Goal: Task Accomplishment & Management: Complete application form

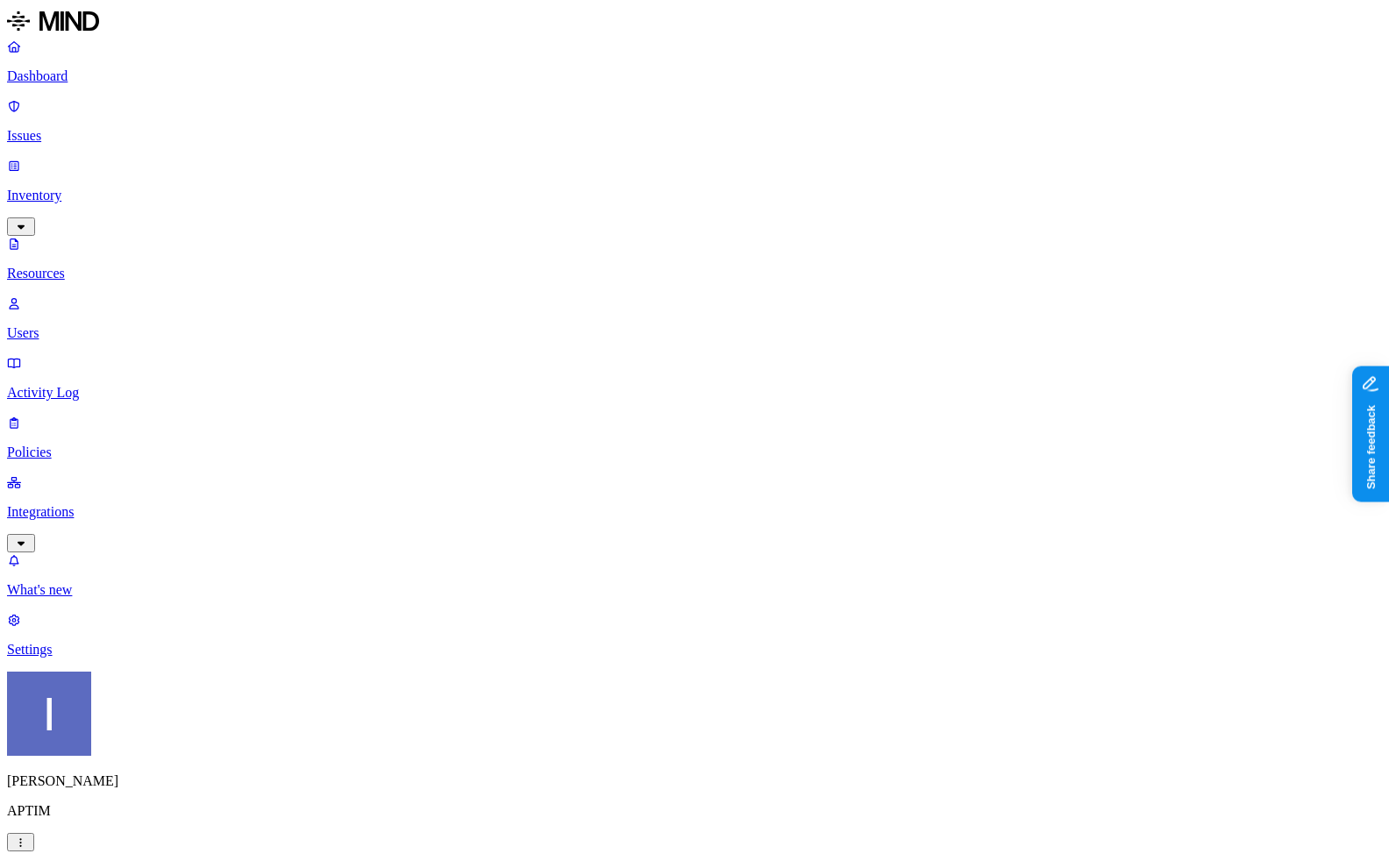
click at [545, 186] on div "Secrets" at bounding box center [545, 211] width 0 height 51
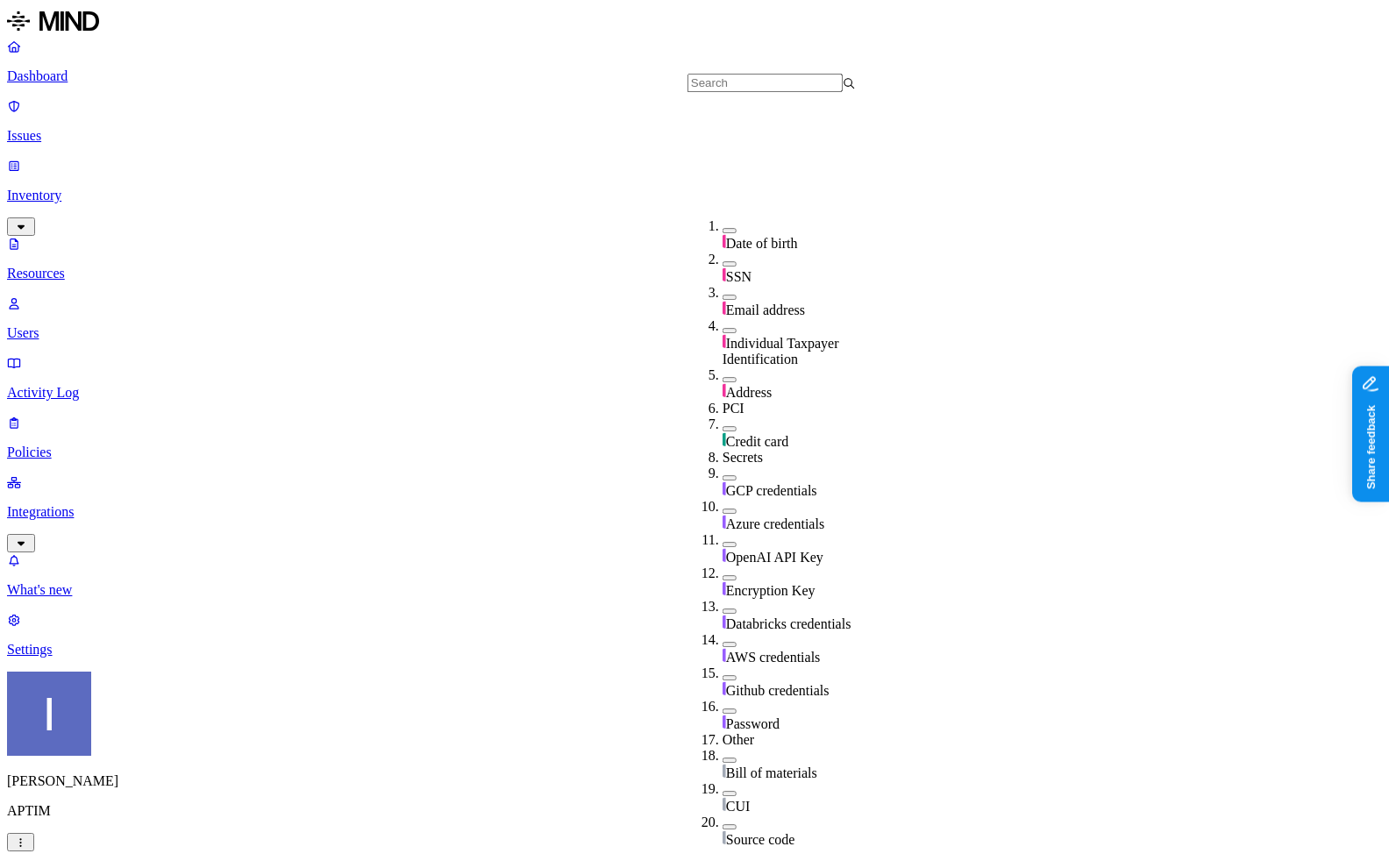
scroll to position [253, 0]
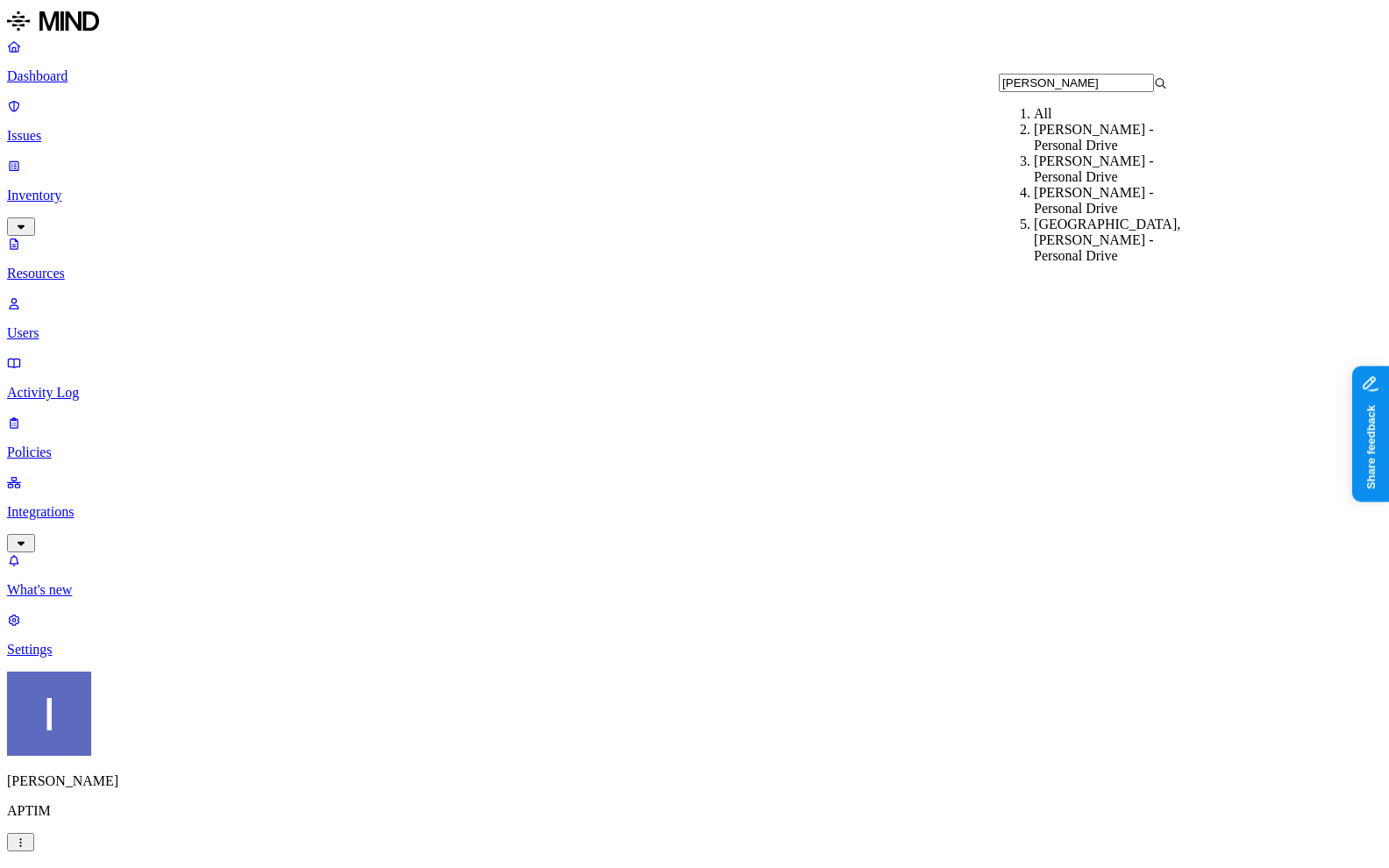
type input "[PERSON_NAME]"
click at [1063, 150] on div "[PERSON_NAME] - Personal Drive" at bounding box center [1117, 137] width 168 height 32
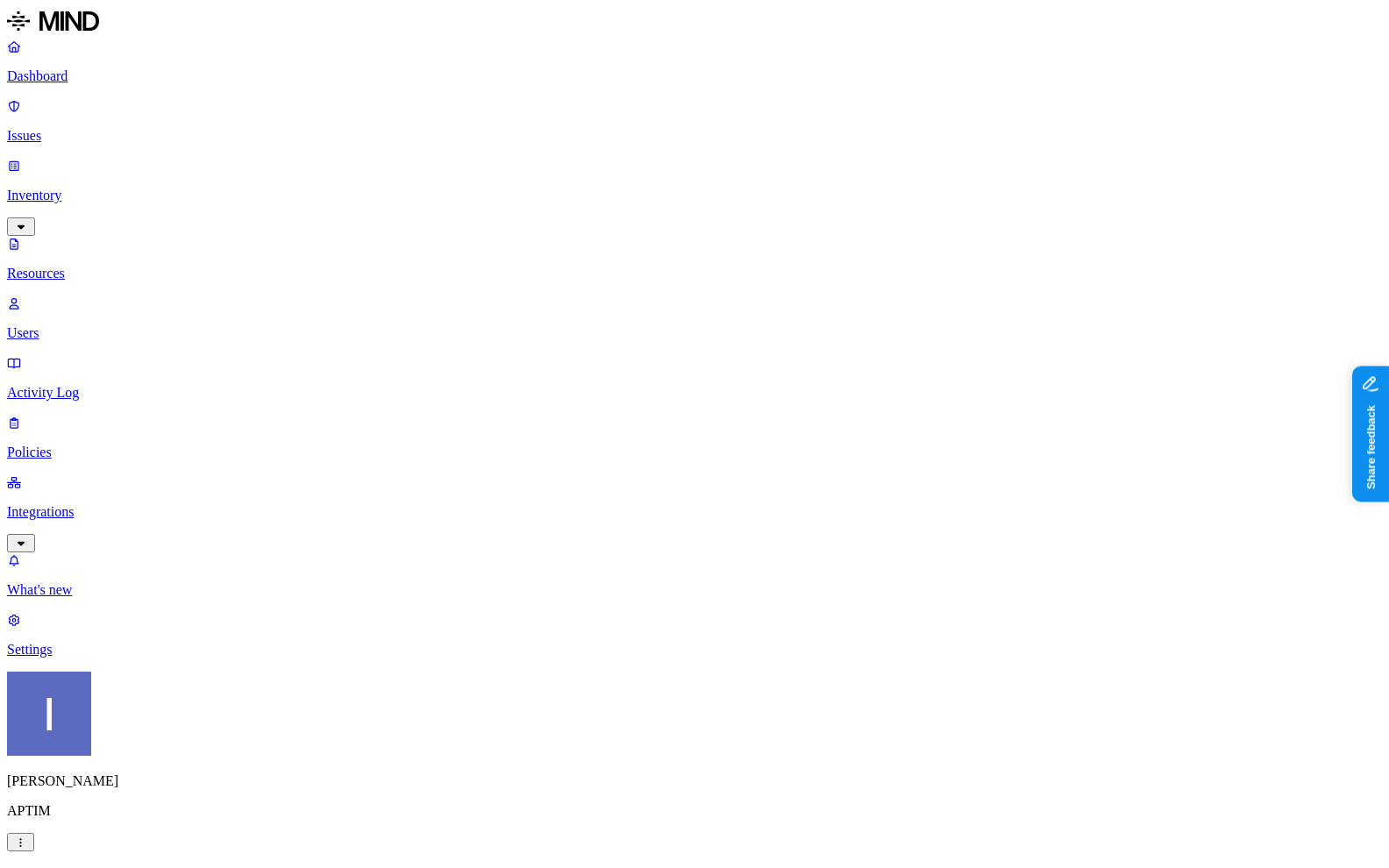
drag, startPoint x: 454, startPoint y: 114, endPoint x: 659, endPoint y: 115, distance: 205.0
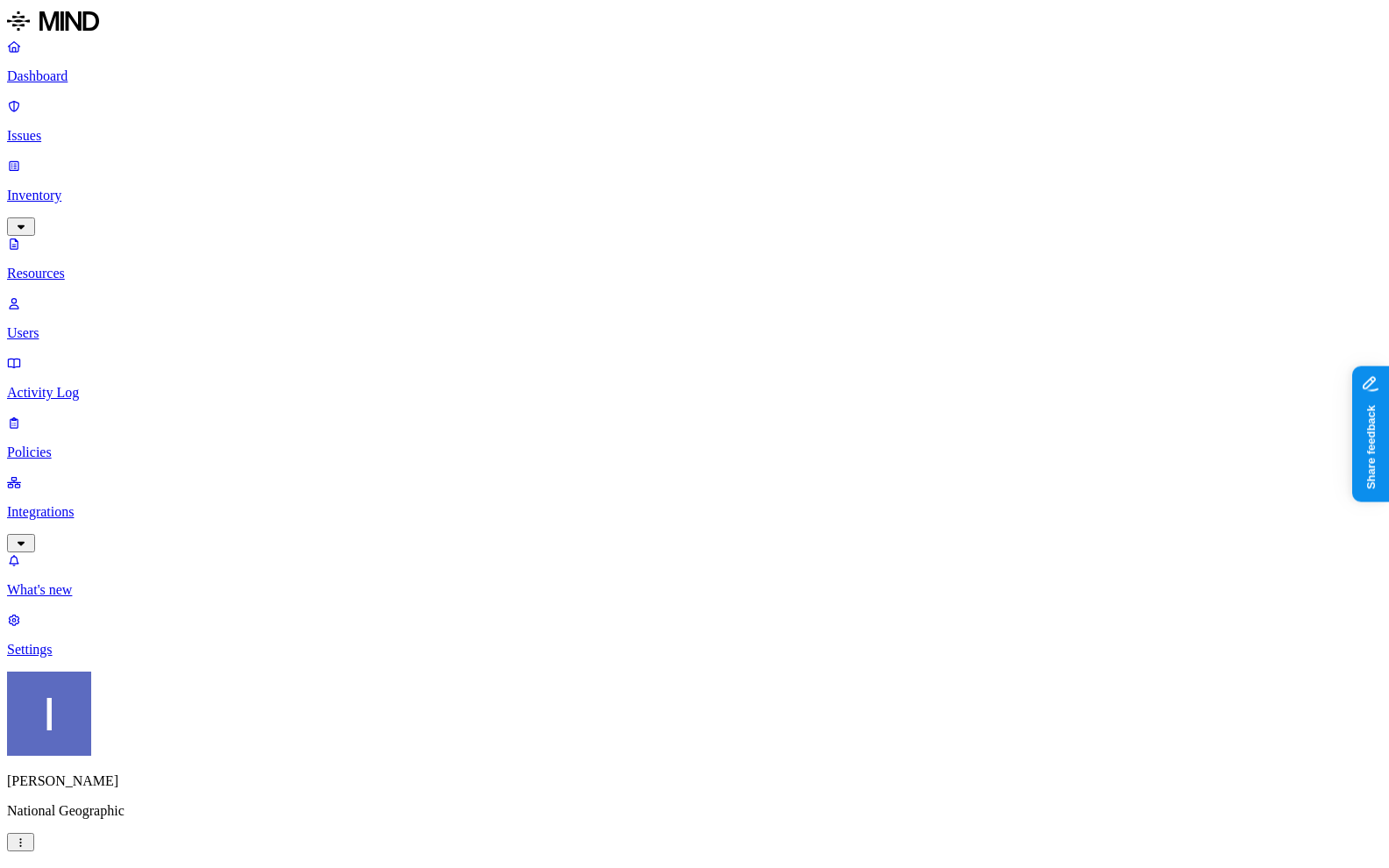
click at [74, 325] on p "Users" at bounding box center [694, 333] width 1375 height 16
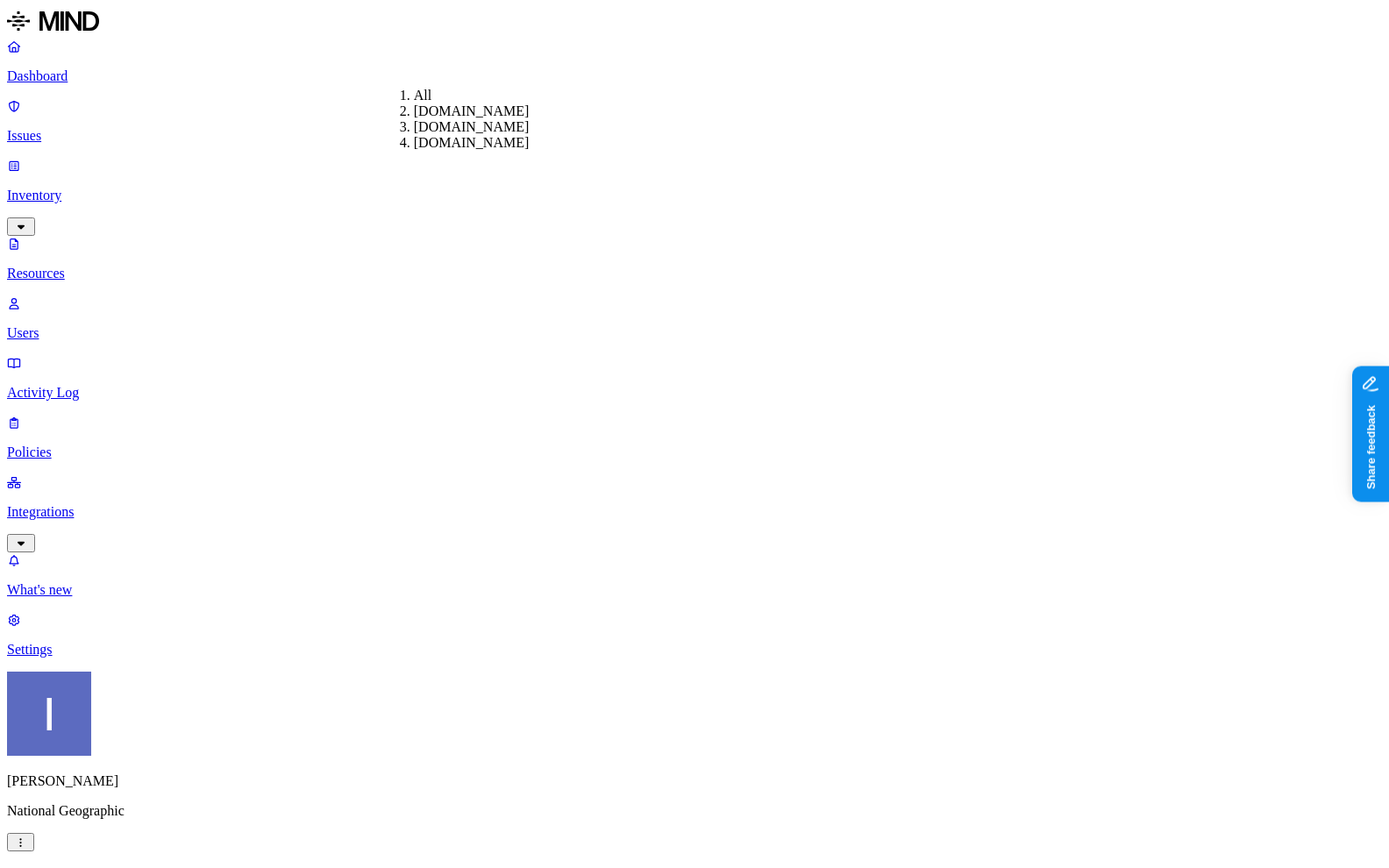
click at [513, 122] on div "Internal" at bounding box center [513, 119] width 0 height 32
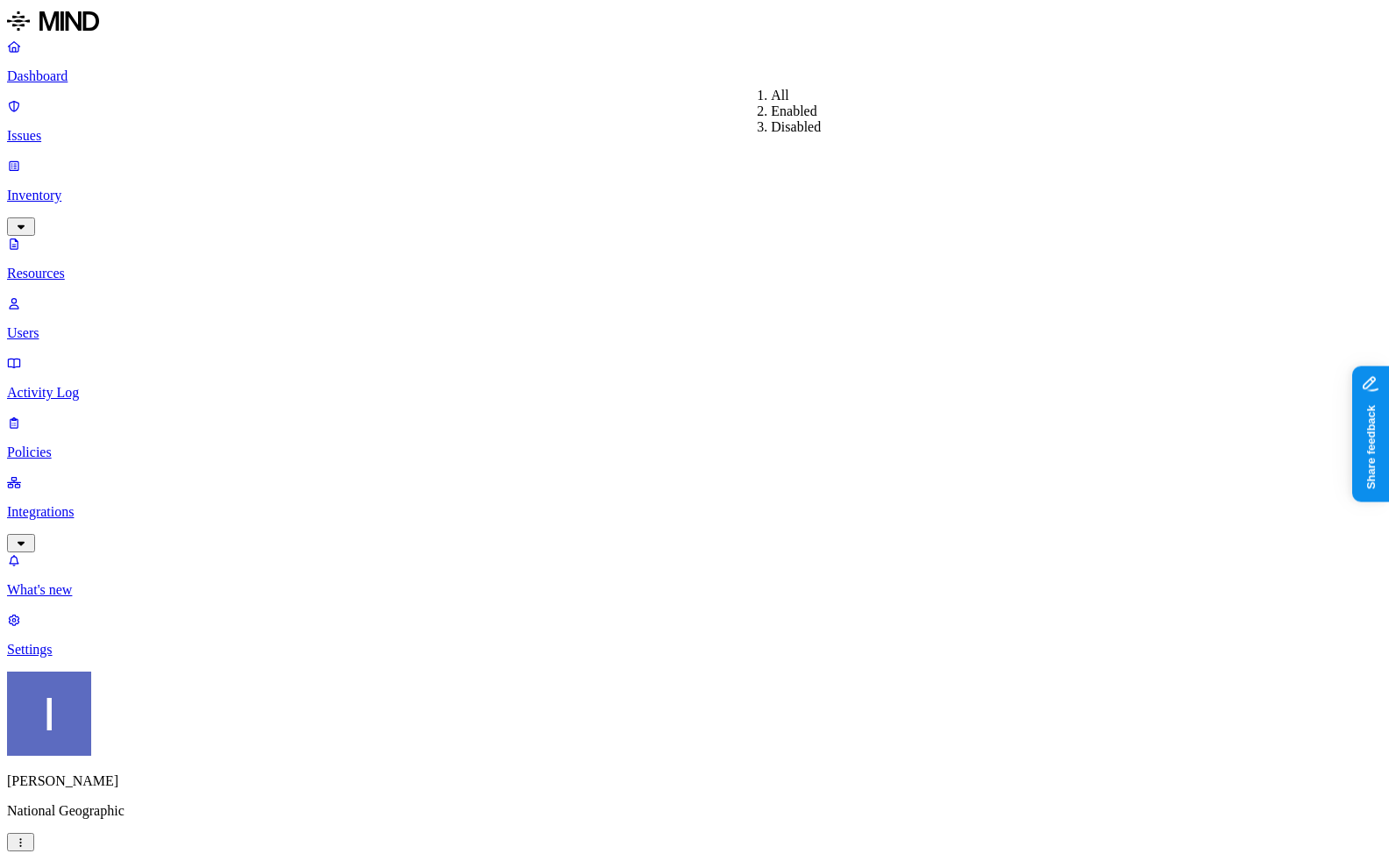
click at [35, 837] on button "button" at bounding box center [21, 841] width 28 height 19
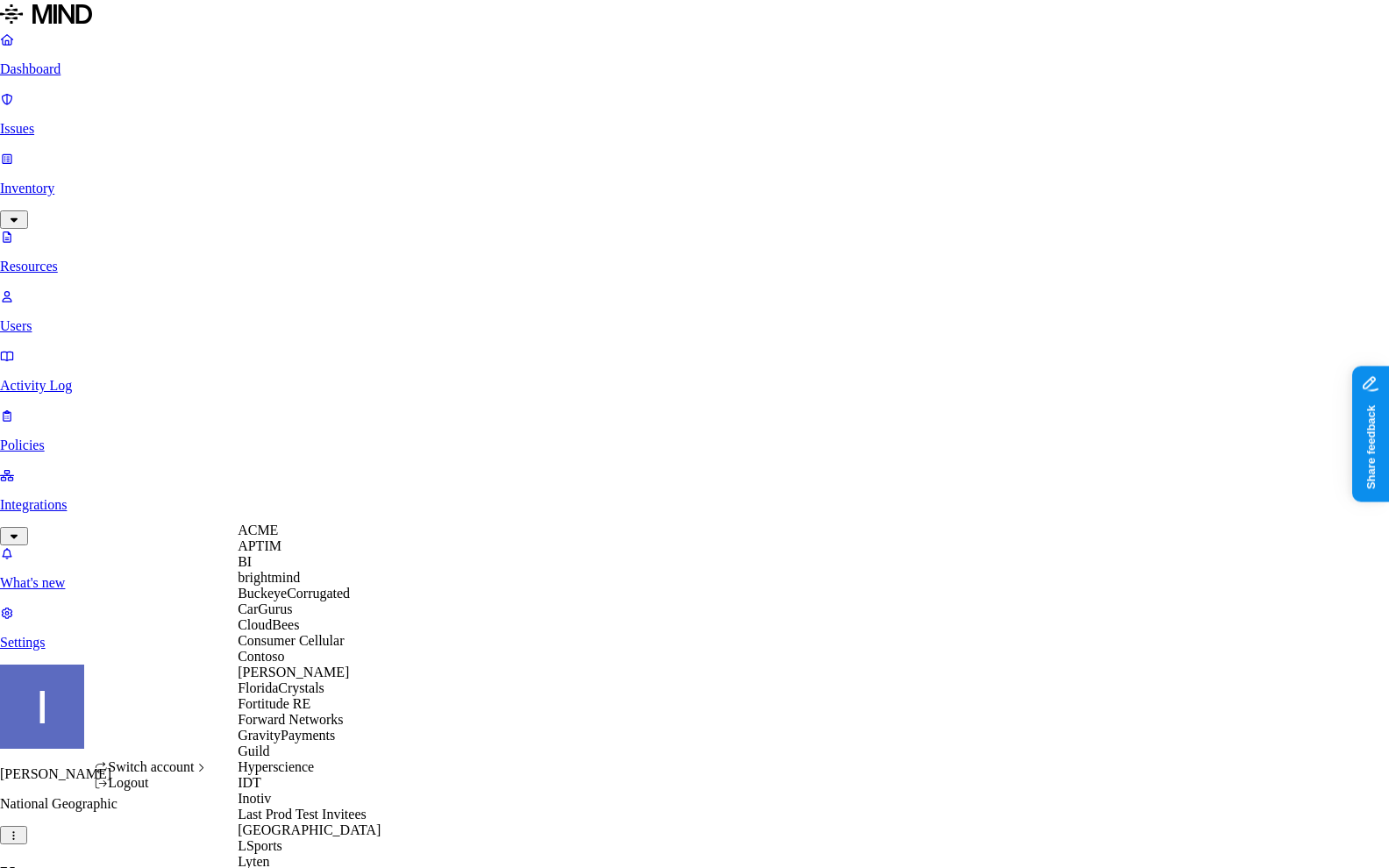
click at [329, 532] on div "ACME" at bounding box center [323, 530] width 170 height 16
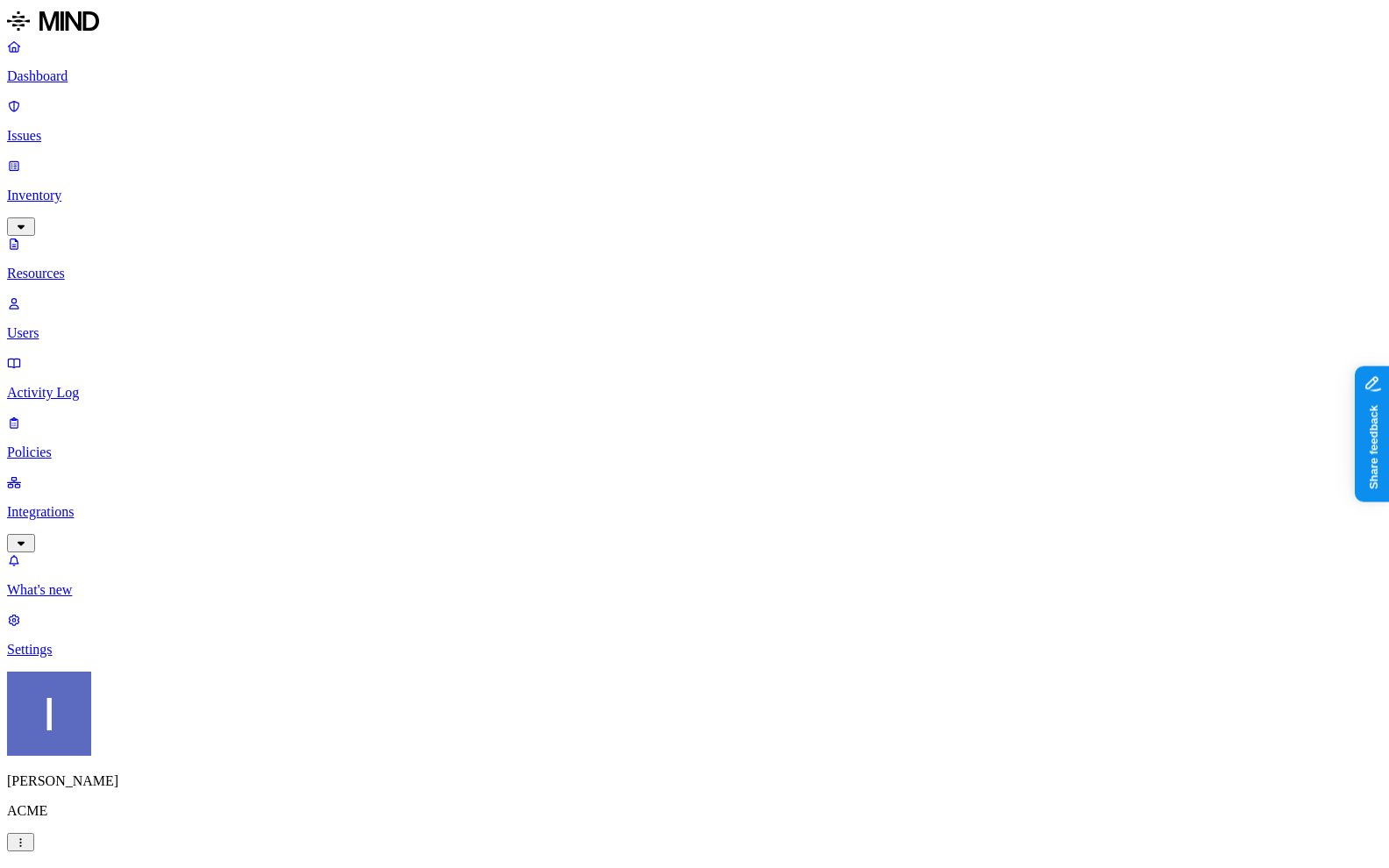
click at [104, 276] on div "Dashboard Issues Inventory Resources Users Activity Log Policies Integrations" at bounding box center [694, 295] width 1375 height 513
click at [104, 444] on p "Policies" at bounding box center [694, 452] width 1375 height 16
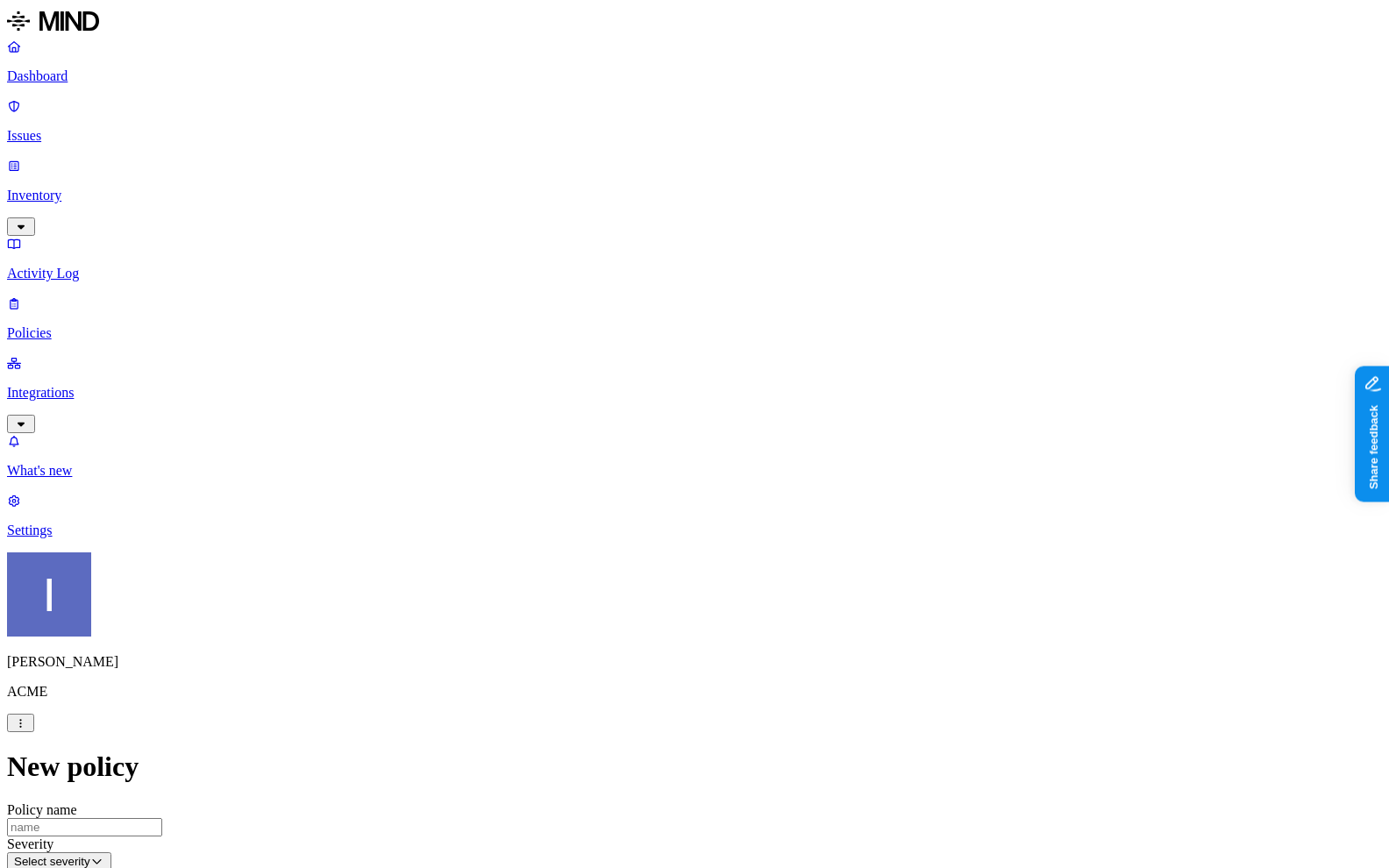
click at [162, 818] on input "Policy name" at bounding box center [84, 827] width 155 height 19
type input "okta risky users prevent download"
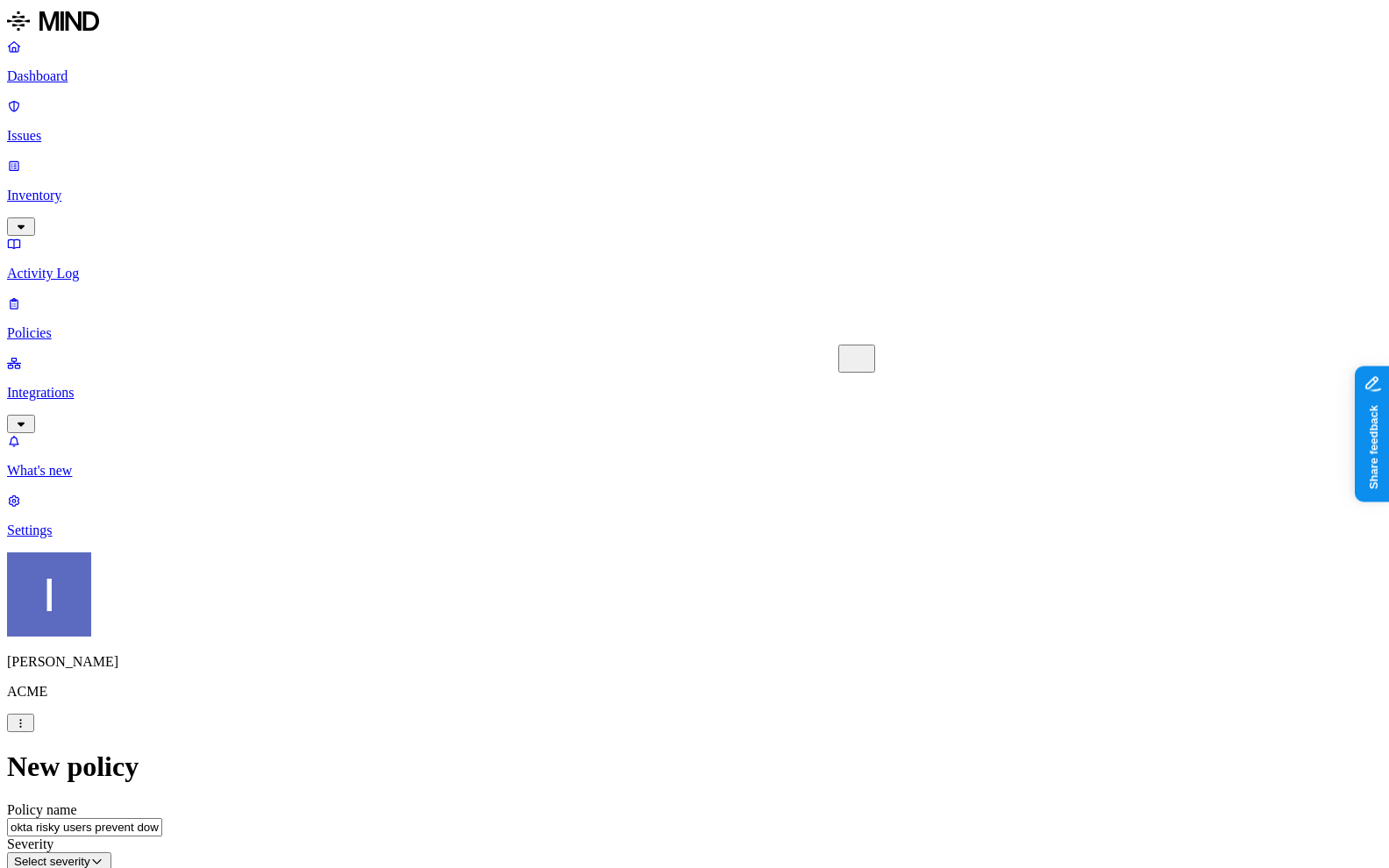
click at [633, 667] on label "Flagged user" at bounding box center [611, 654] width 45 height 31
click at [628, 672] on label "True" at bounding box center [608, 665] width 41 height 15
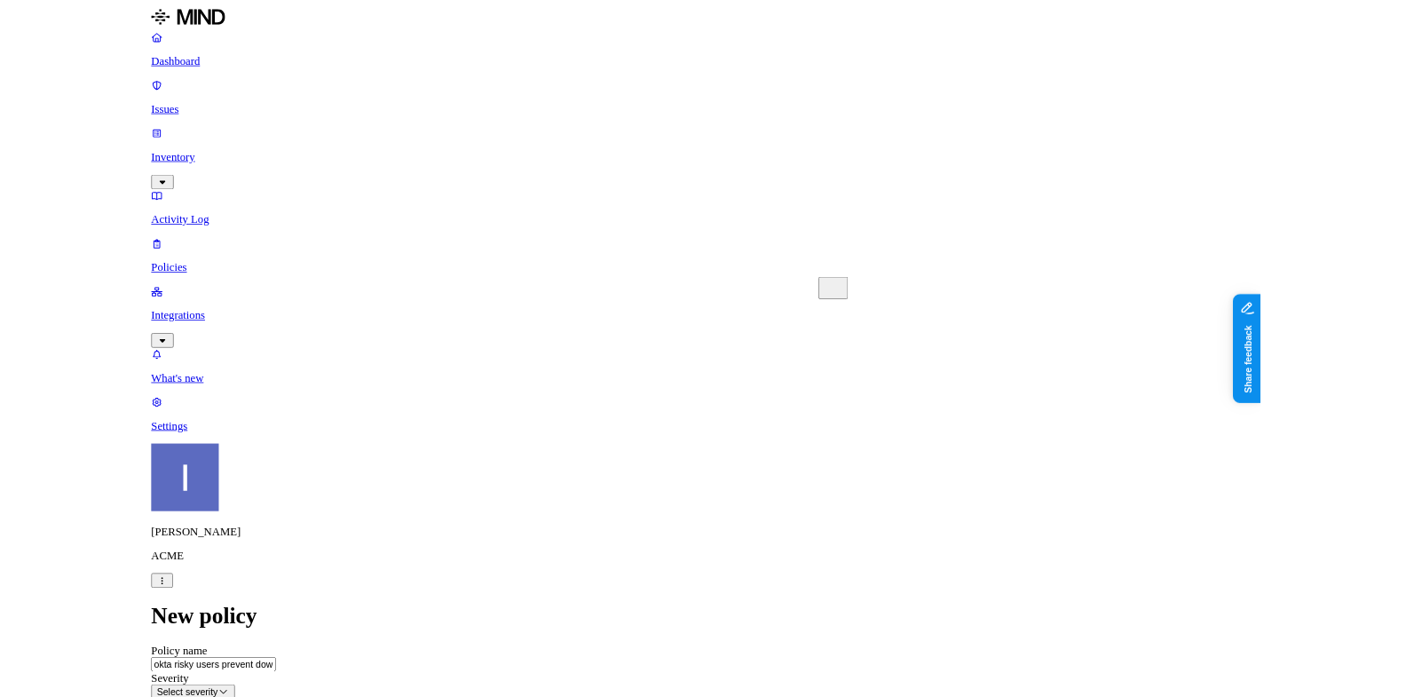
scroll to position [259, 0]
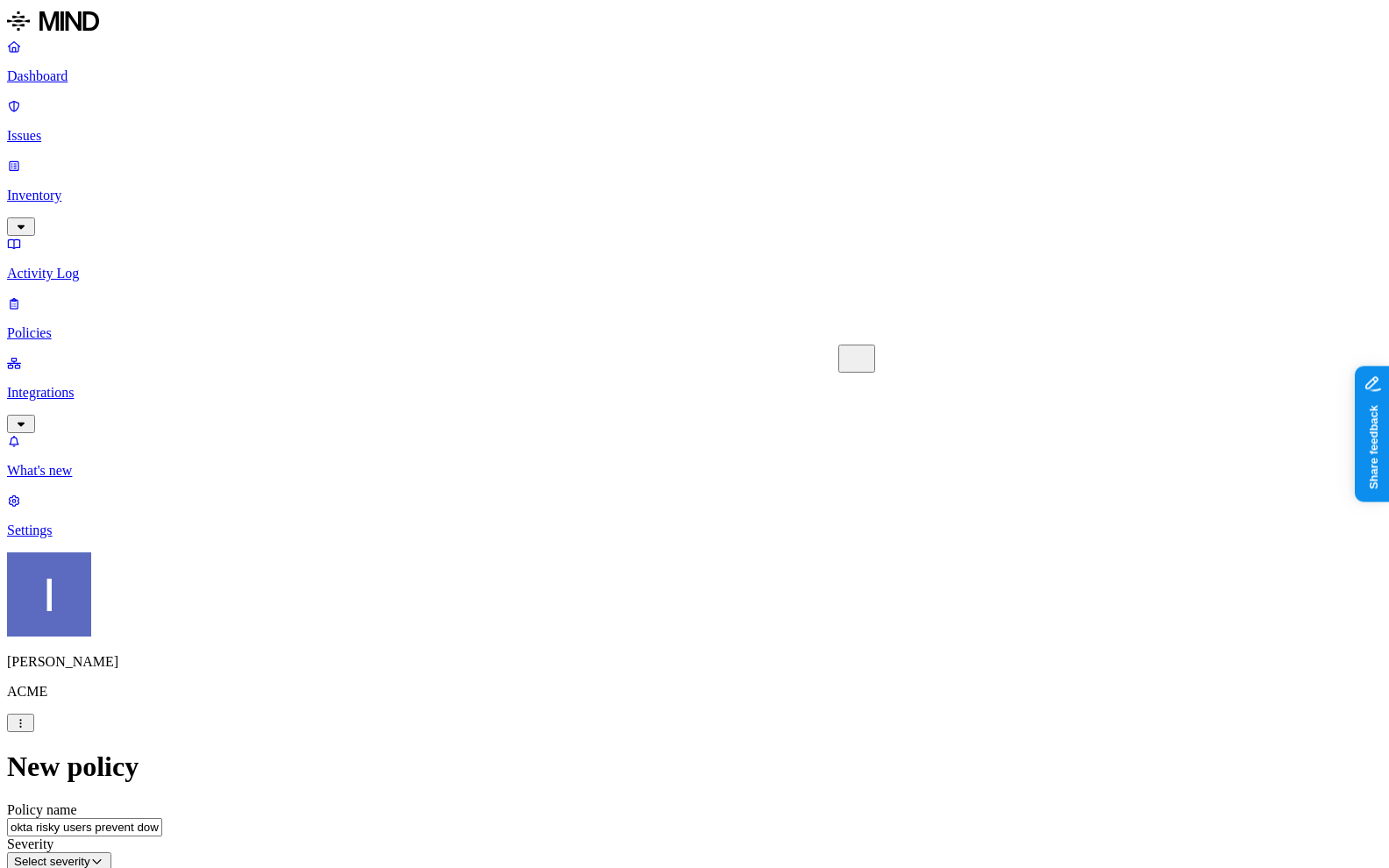
click at [645, 716] on label "Web Domain" at bounding box center [622, 711] width 45 height 31
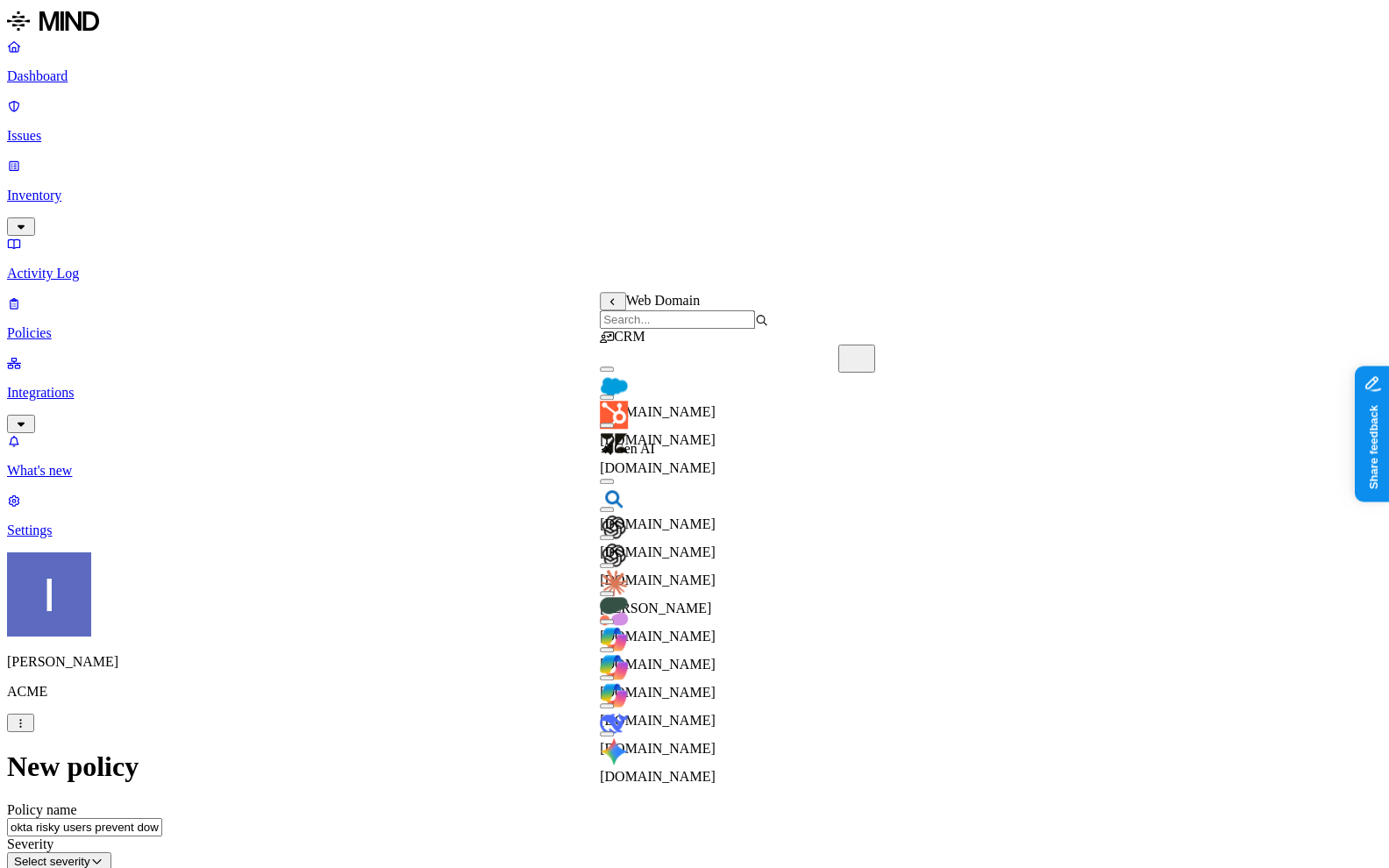
click at [696, 329] on input "search" at bounding box center [677, 319] width 155 height 19
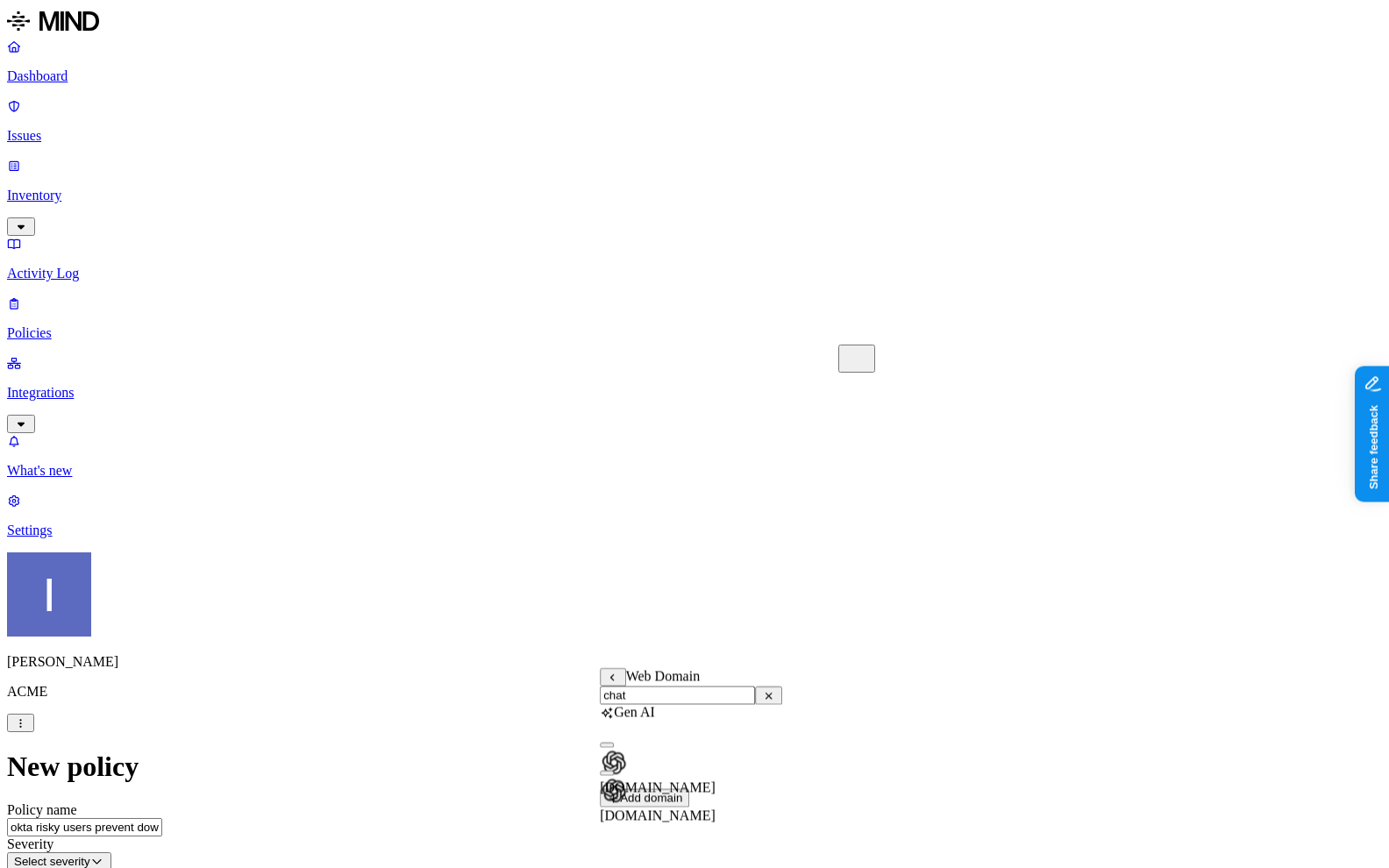
type input "chat"
click at [750, 788] on div "chatgpt.com" at bounding box center [691, 792] width 183 height 63
